Goal: Task Accomplishment & Management: Manage account settings

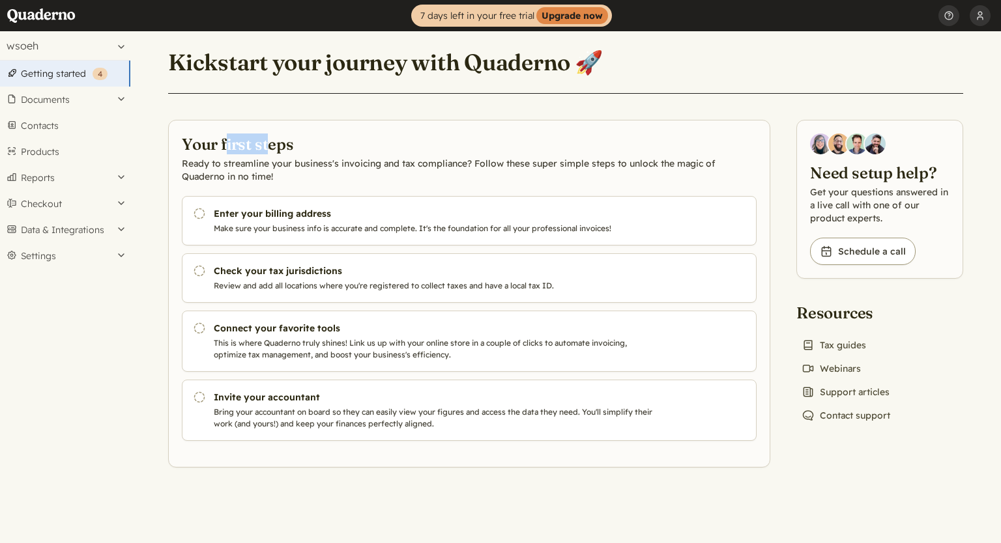
drag, startPoint x: 240, startPoint y: 145, endPoint x: 274, endPoint y: 144, distance: 33.9
click at [271, 144] on h2 "Your first steps" at bounding box center [469, 144] width 575 height 21
click at [294, 149] on h2 "Your first steps" at bounding box center [469, 144] width 575 height 21
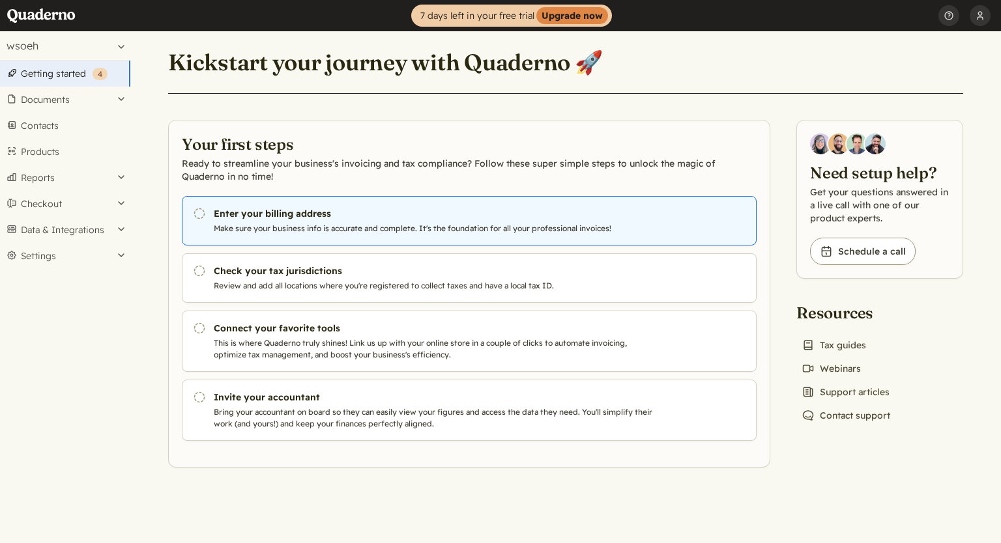
click at [247, 221] on link "Pending Enter your billing address Make sure your business info is accurate and…" at bounding box center [469, 221] width 575 height 50
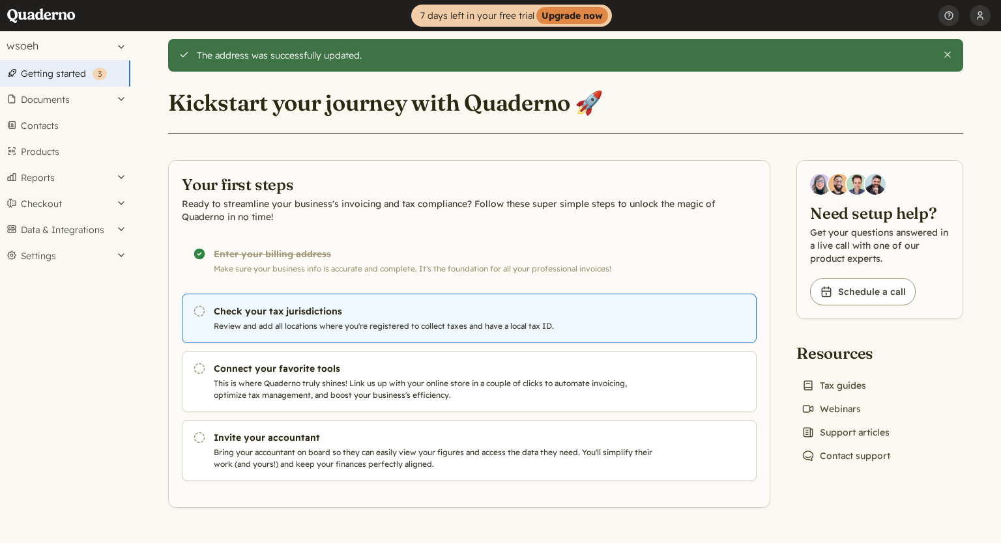
click at [299, 309] on h3 "Check your tax jurisdictions" at bounding box center [436, 311] width 444 height 13
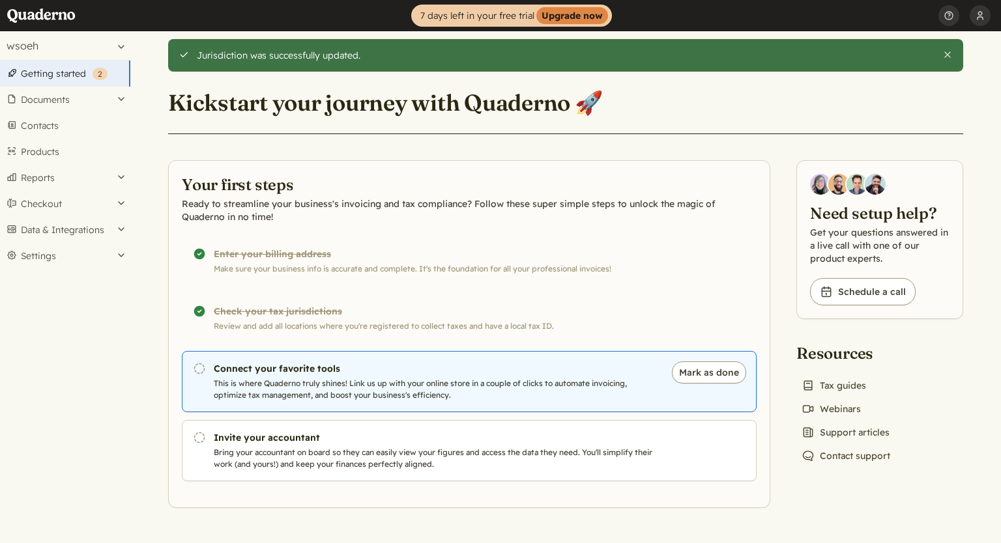
click at [297, 378] on p "This is where Quaderno truly shines! Link us up with your online store in a cou…" at bounding box center [436, 389] width 444 height 23
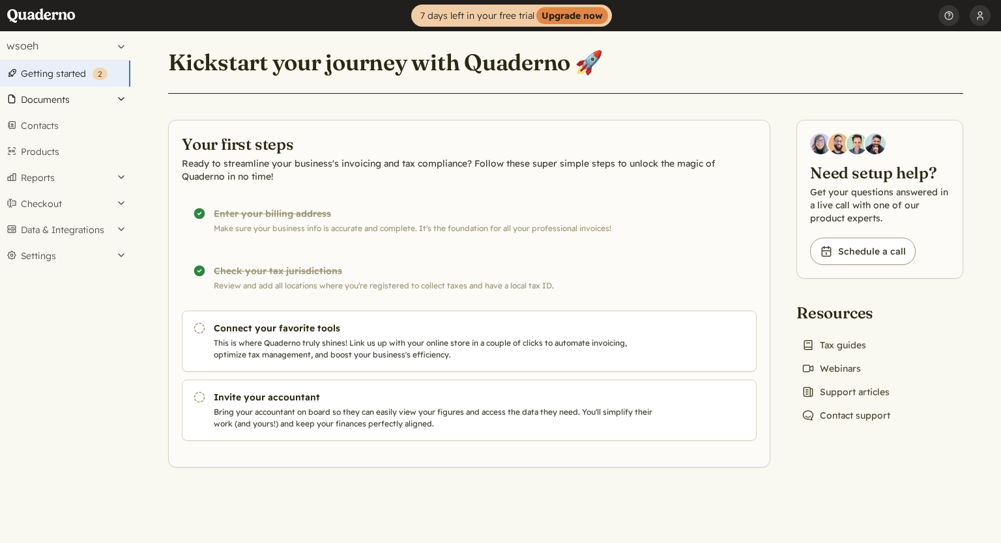
click at [44, 103] on button "Documents" at bounding box center [65, 100] width 130 height 26
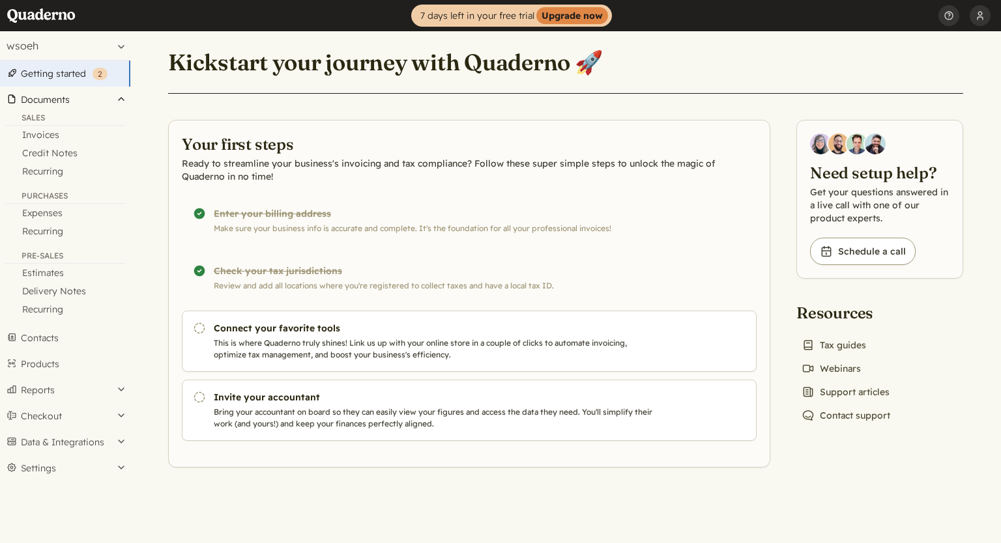
click at [83, 102] on button "Documents" at bounding box center [65, 100] width 130 height 26
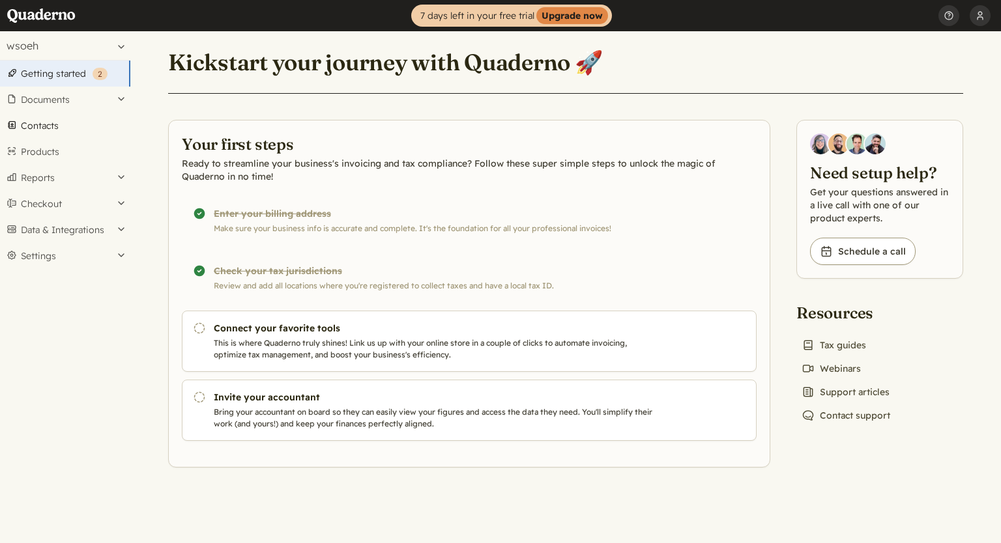
click at [47, 126] on link "Contacts" at bounding box center [65, 126] width 130 height 26
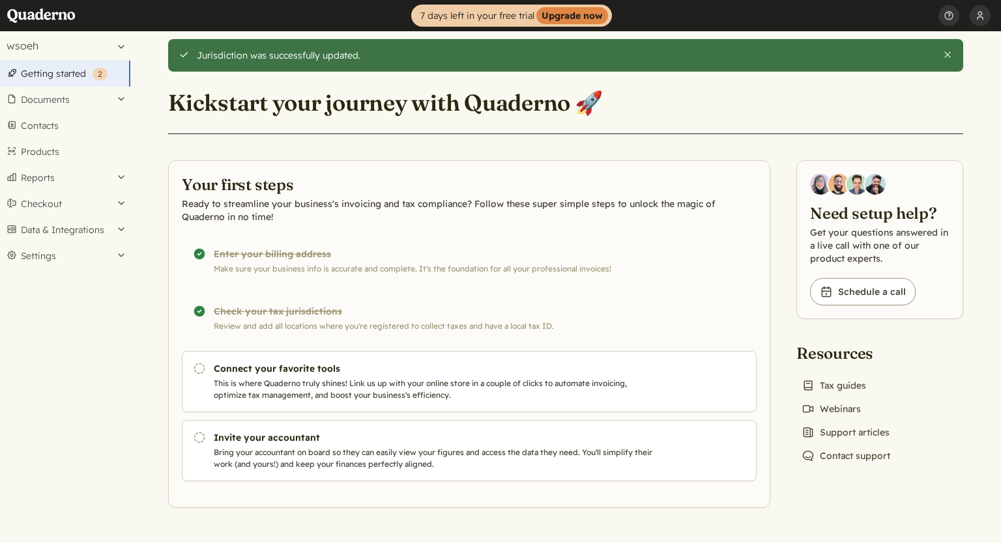
click at [273, 311] on div "Completed! Check your tax jurisdictions Review and add all locations where you'…" at bounding box center [469, 319] width 575 height 50
click at [214, 250] on div "Completed! Enter your billing address Make sure your business info is accurate …" at bounding box center [469, 261] width 575 height 50
click at [48, 248] on button "Settings" at bounding box center [65, 256] width 130 height 26
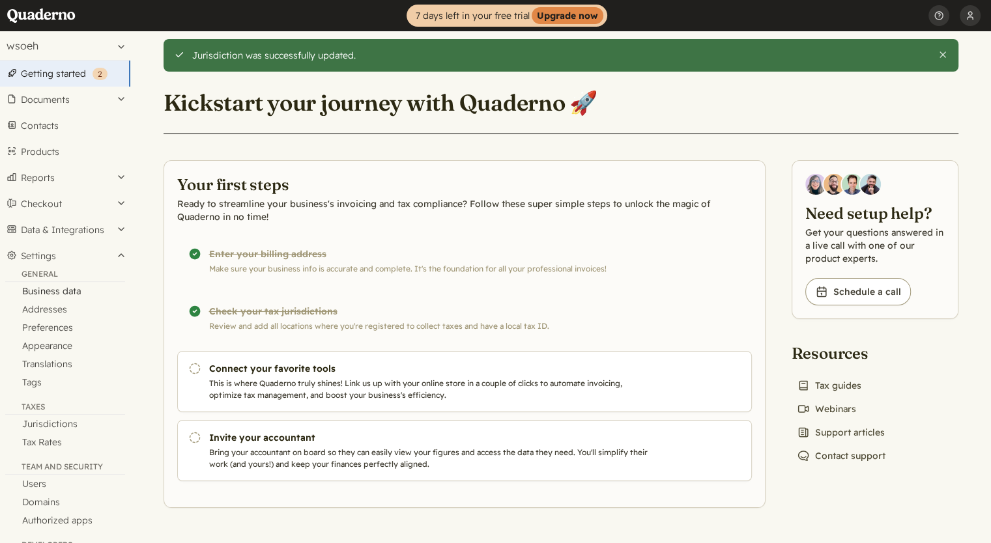
click at [44, 290] on link "Business data" at bounding box center [65, 291] width 130 height 18
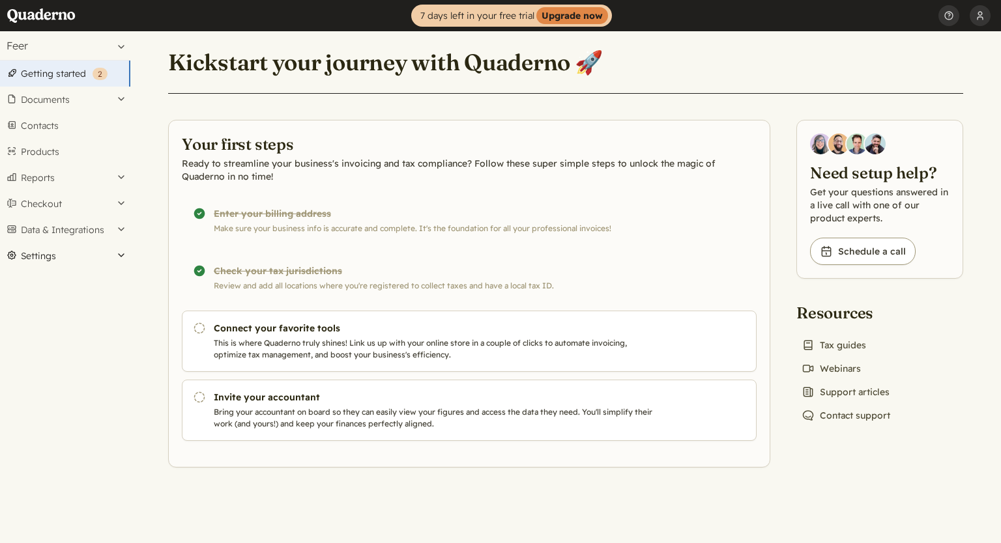
click at [53, 255] on button "Settings" at bounding box center [65, 256] width 130 height 26
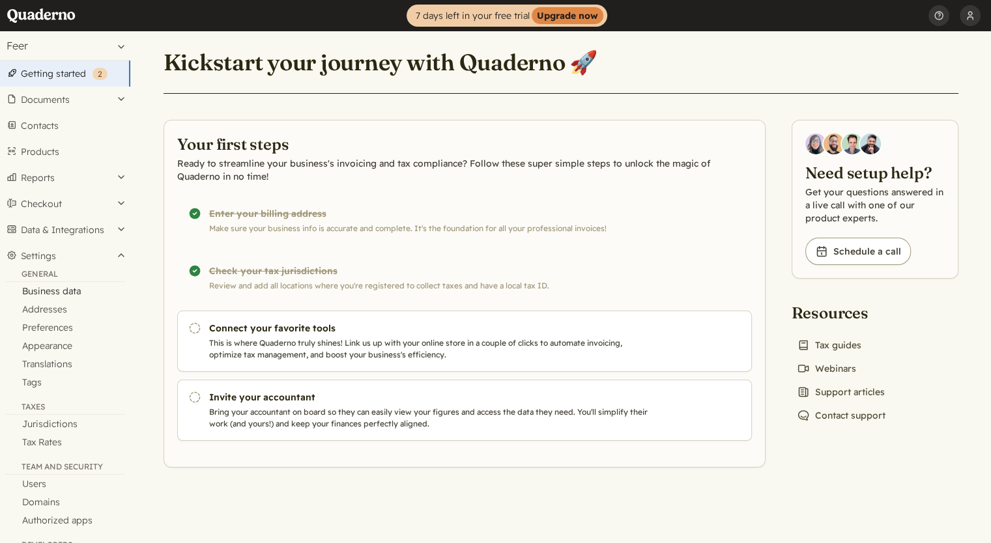
click at [49, 292] on link "Business data" at bounding box center [65, 291] width 130 height 18
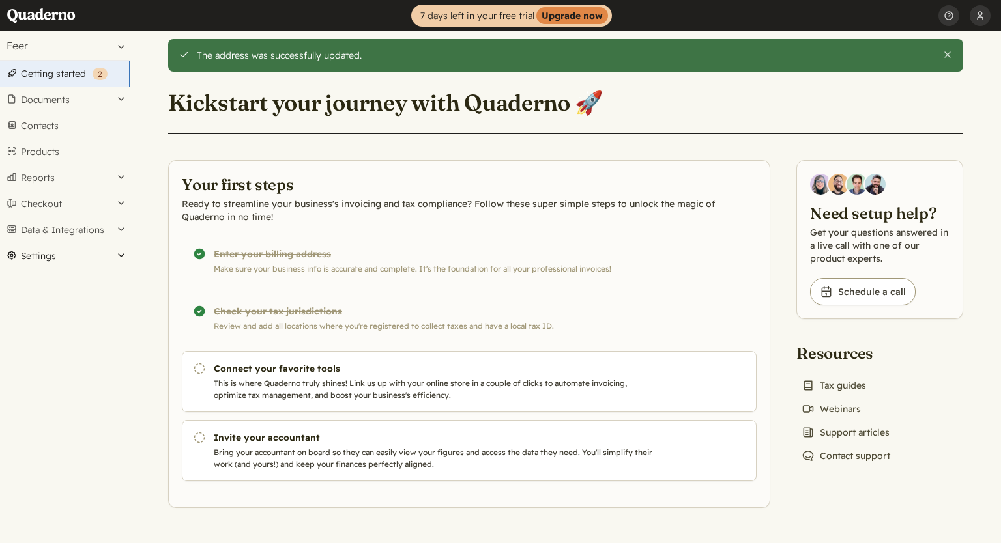
click at [65, 248] on button "Settings" at bounding box center [65, 256] width 130 height 26
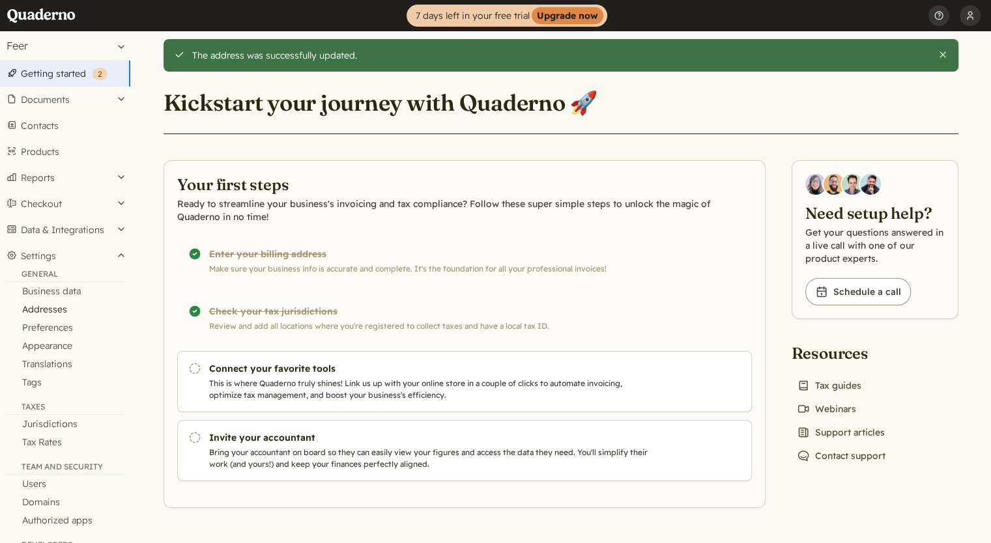
click at [57, 311] on link "Addresses" at bounding box center [65, 309] width 130 height 18
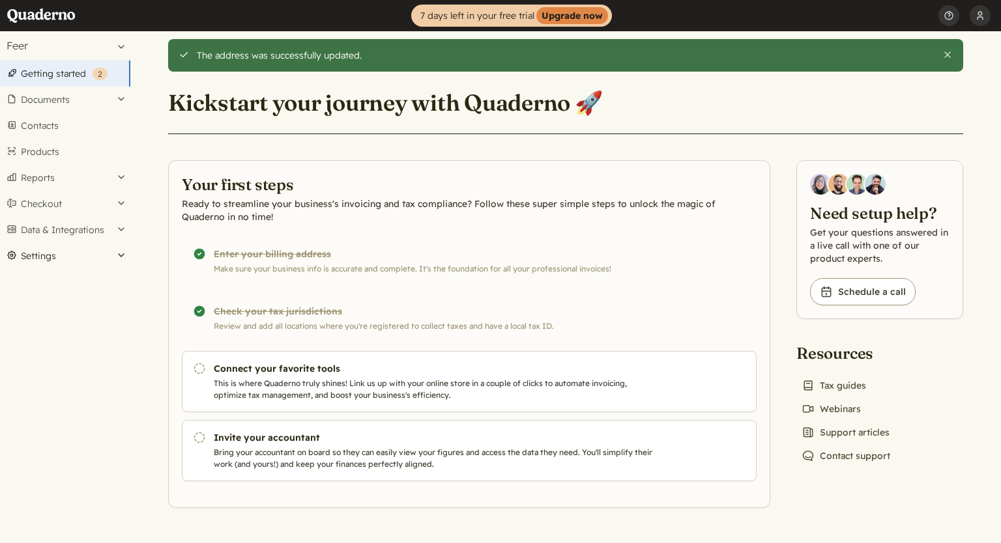
click at [33, 253] on button "Settings" at bounding box center [65, 256] width 130 height 26
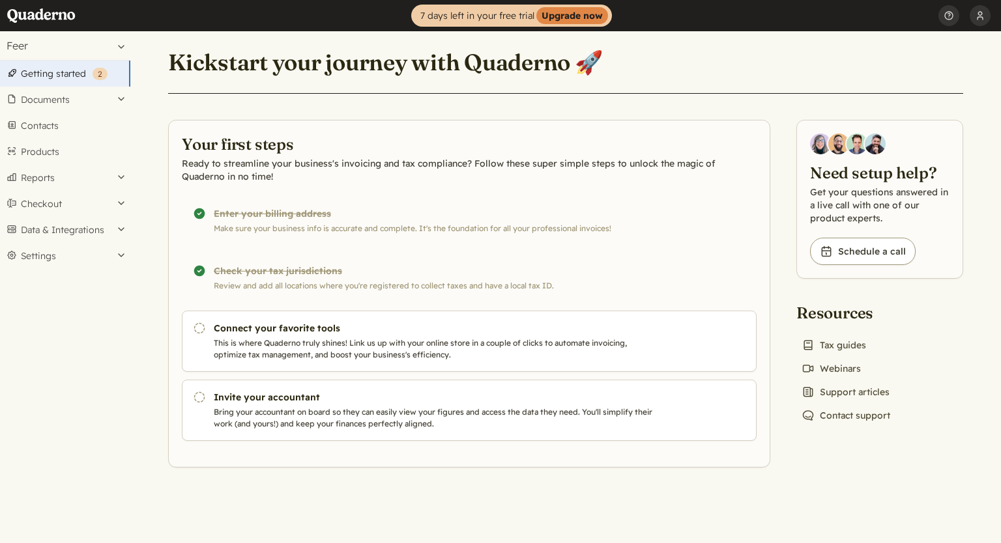
click at [253, 222] on div "Completed! Enter your billing address Make sure your business info is accurate …" at bounding box center [469, 221] width 575 height 50
click at [47, 253] on button "Settings" at bounding box center [65, 256] width 130 height 26
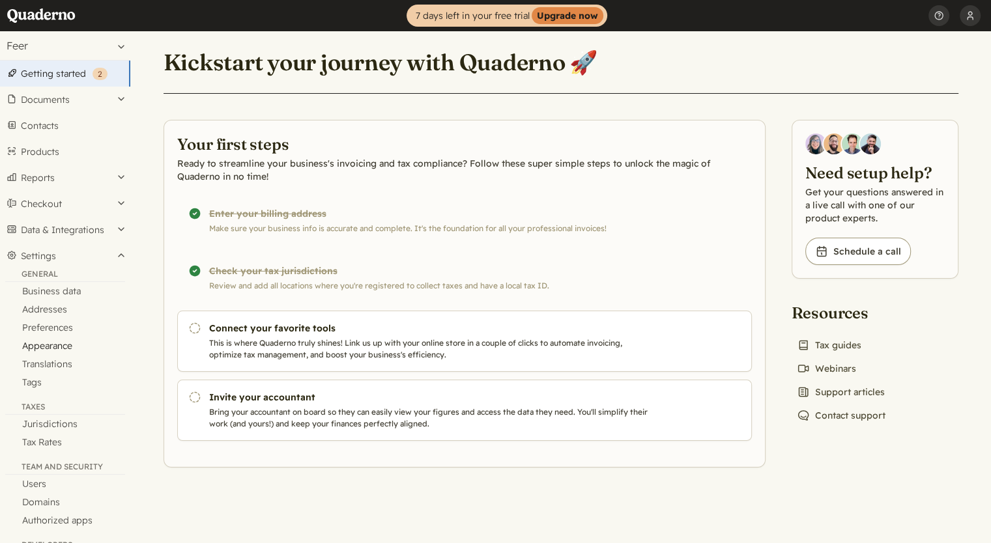
click at [58, 345] on link "Appearance" at bounding box center [65, 346] width 130 height 18
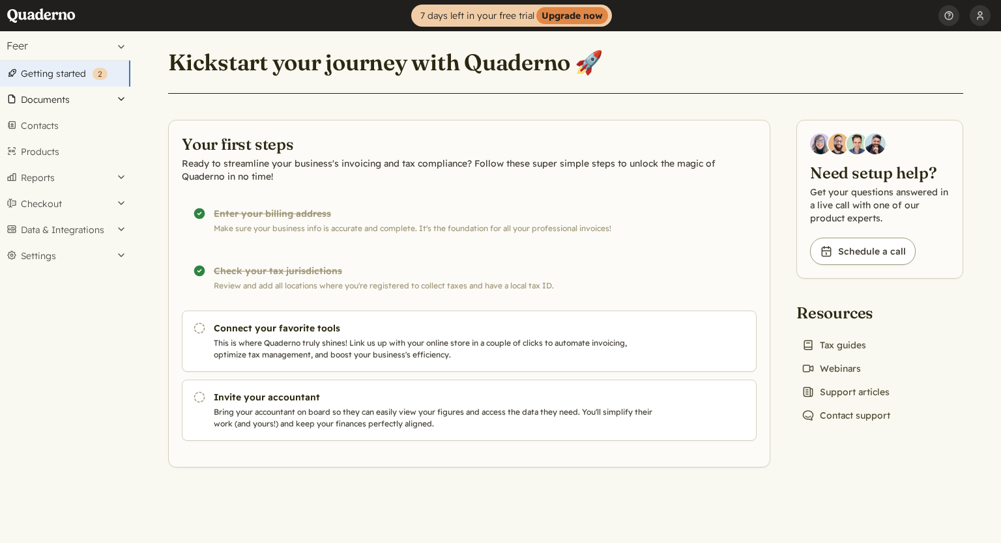
click at [67, 96] on button "Documents" at bounding box center [65, 100] width 130 height 26
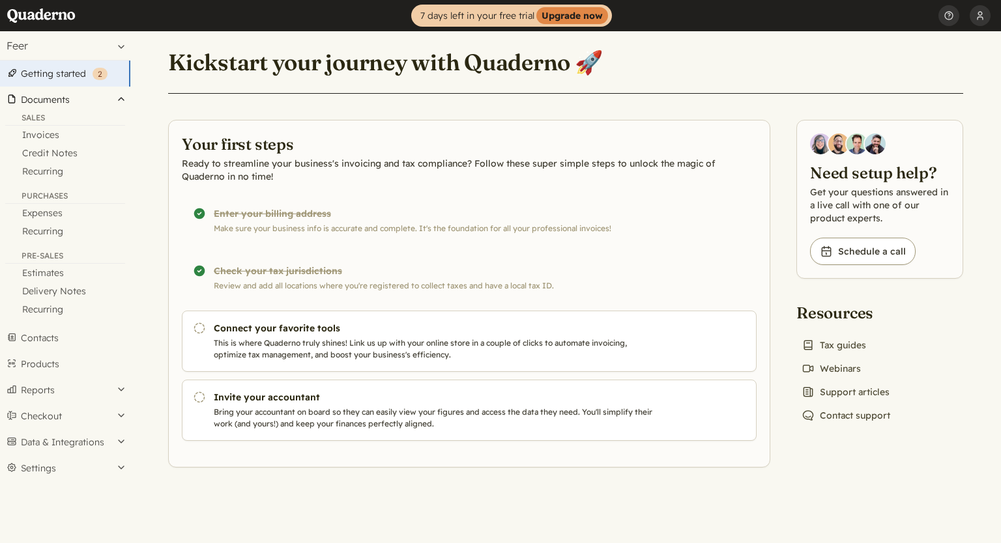
click at [67, 96] on button "Documents" at bounding box center [65, 100] width 130 height 26
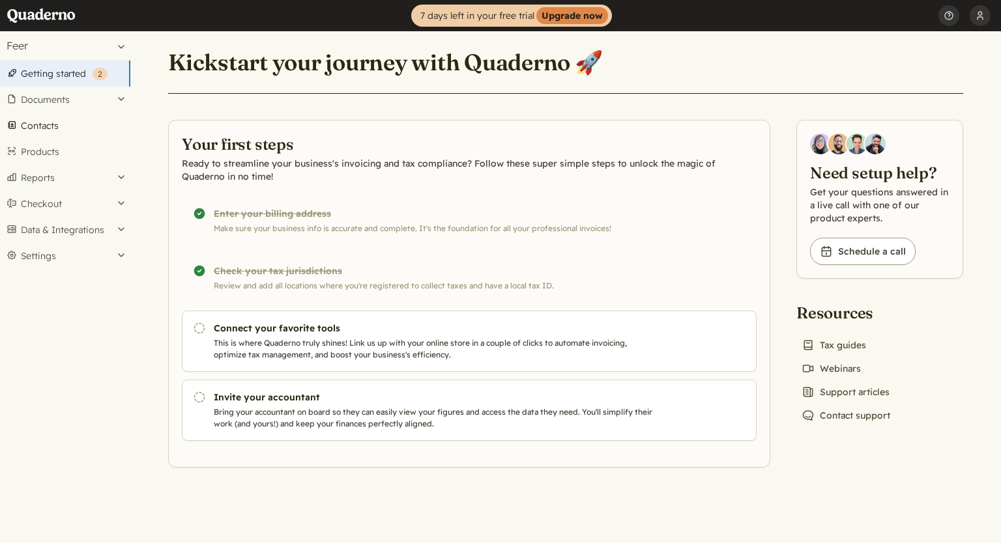
click at [42, 122] on link "Contacts" at bounding box center [65, 126] width 130 height 26
